Goal: Task Accomplishment & Management: Manage account settings

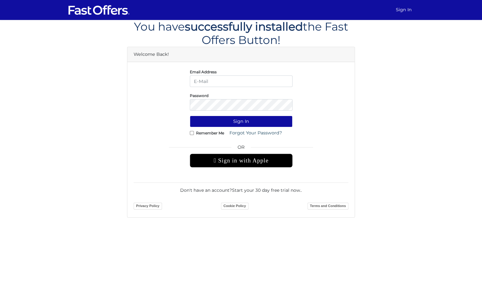
click at [232, 87] on form "Email Address Password Sign In Remember Me OR" at bounding box center [241, 139] width 215 height 143
click at [220, 79] on input "email" at bounding box center [241, 82] width 103 height 12
type input "[EMAIL_ADDRESS][PERSON_NAME][DOMAIN_NAME]"
click at [198, 140] on form "Email Address deals.with.brandon@gmail.com Password Sign In Remember Me OR" at bounding box center [241, 139] width 215 height 143
click at [208, 135] on div "Remember Me Forgot Your Password?" at bounding box center [241, 133] width 103 height 12
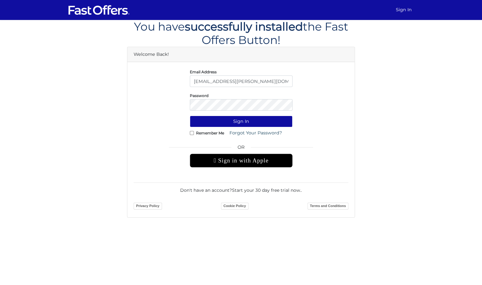
click at [210, 129] on div "Remember Me Forgot Your Password?" at bounding box center [241, 133] width 103 height 12
click at [210, 134] on label "Remember Me" at bounding box center [210, 133] width 28 height 2
click at [194, 134] on input "Remember Me" at bounding box center [192, 133] width 4 height 4
checkbox input "true"
click at [226, 120] on button "Sign In" at bounding box center [241, 122] width 103 height 12
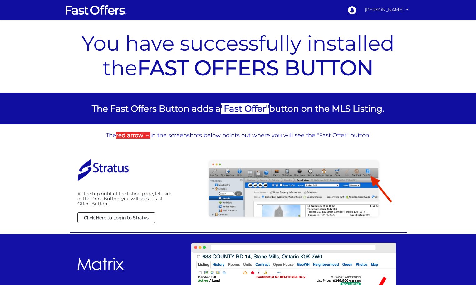
click at [399, 13] on link "Brandon Achaibar" at bounding box center [386, 10] width 49 height 12
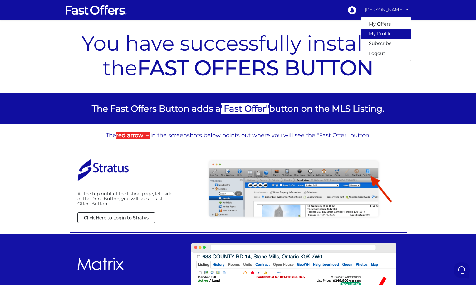
click at [381, 32] on link "My Profile" at bounding box center [385, 34] width 49 height 10
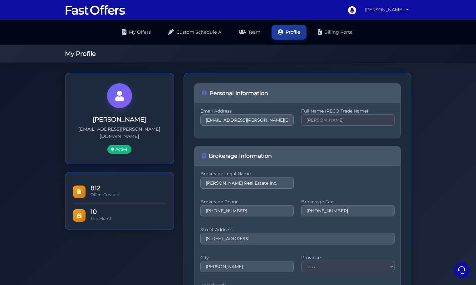
click at [384, 7] on link "Brandon Achaibar" at bounding box center [386, 10] width 49 height 12
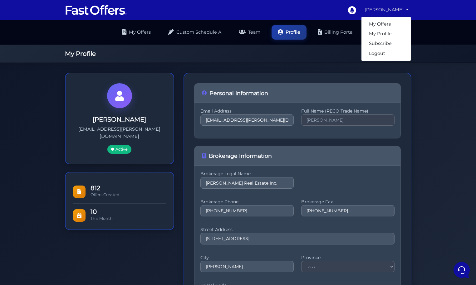
click at [383, 10] on link "Brandon Achaibar" at bounding box center [386, 10] width 49 height 12
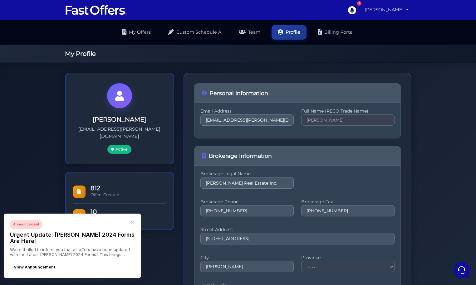
click at [364, 13] on link "Brandon Achaibar" at bounding box center [386, 10] width 49 height 12
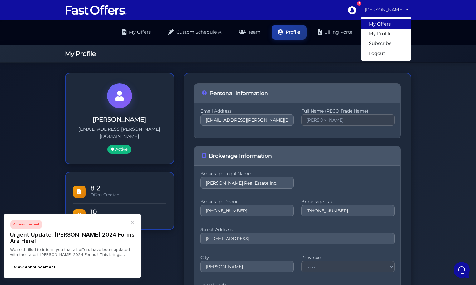
click at [378, 22] on link "My Offers" at bounding box center [385, 24] width 49 height 10
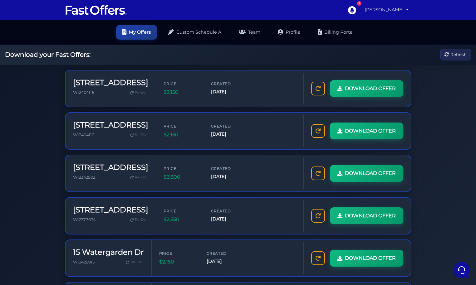
click at [364, 12] on link "Brandon Achaibar" at bounding box center [386, 10] width 49 height 12
click at [380, 21] on link "My Offers" at bounding box center [385, 24] width 49 height 10
click at [379, 7] on link "[PERSON_NAME]" at bounding box center [386, 10] width 49 height 12
click at [384, 24] on link "My Offers" at bounding box center [385, 24] width 49 height 10
